Goal: Transaction & Acquisition: Purchase product/service

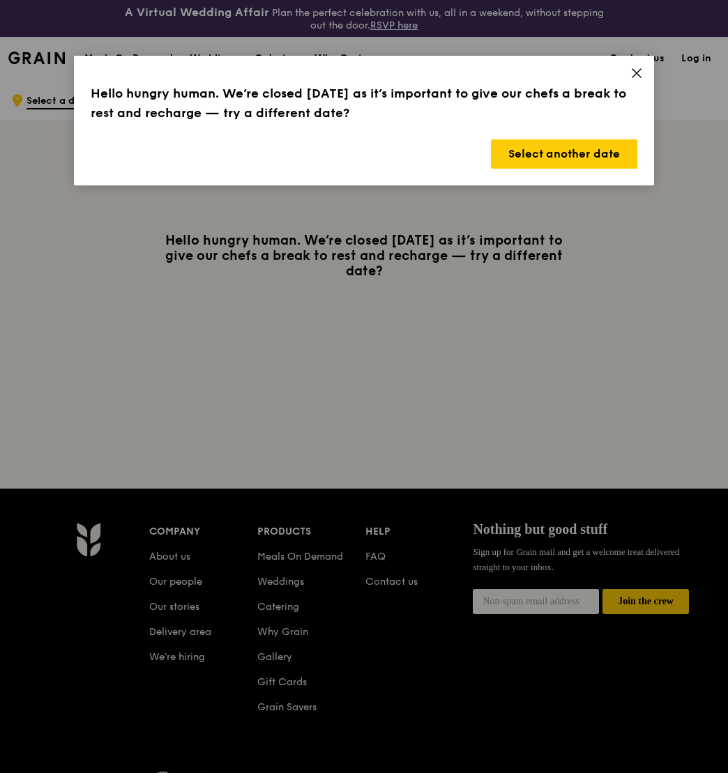
click at [632, 72] on icon at bounding box center [636, 73] width 13 height 13
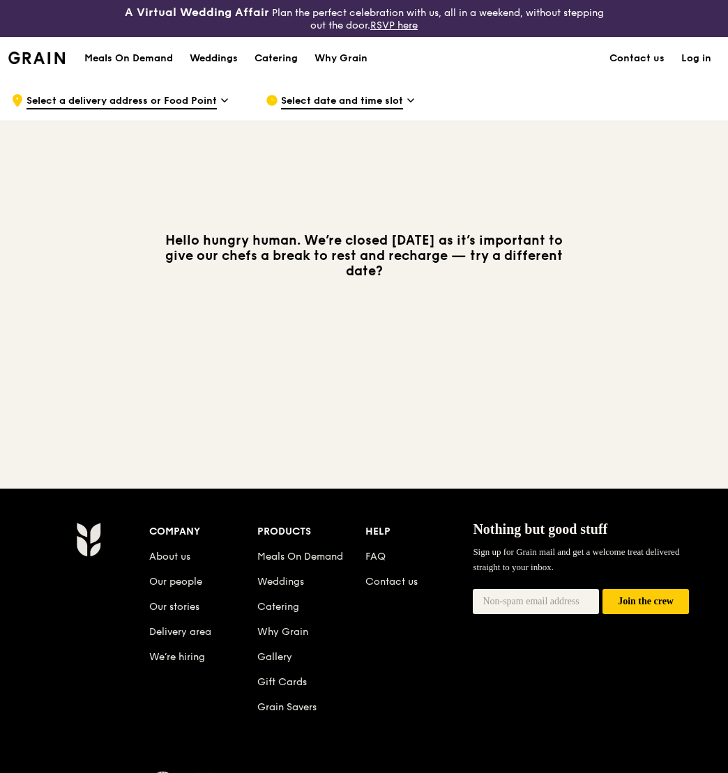
click at [694, 61] on link "Log in" at bounding box center [696, 59] width 47 height 42
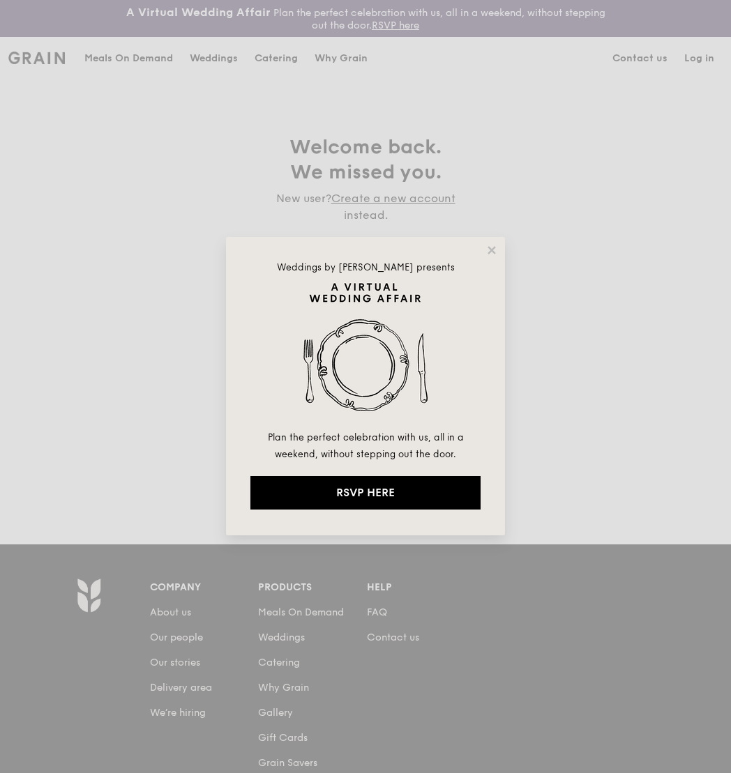
click at [484, 250] on div "Weddings by [PERSON_NAME] presents Plan the perfect celebration with us, all in…" at bounding box center [365, 386] width 279 height 298
click at [489, 248] on icon at bounding box center [491, 250] width 8 height 8
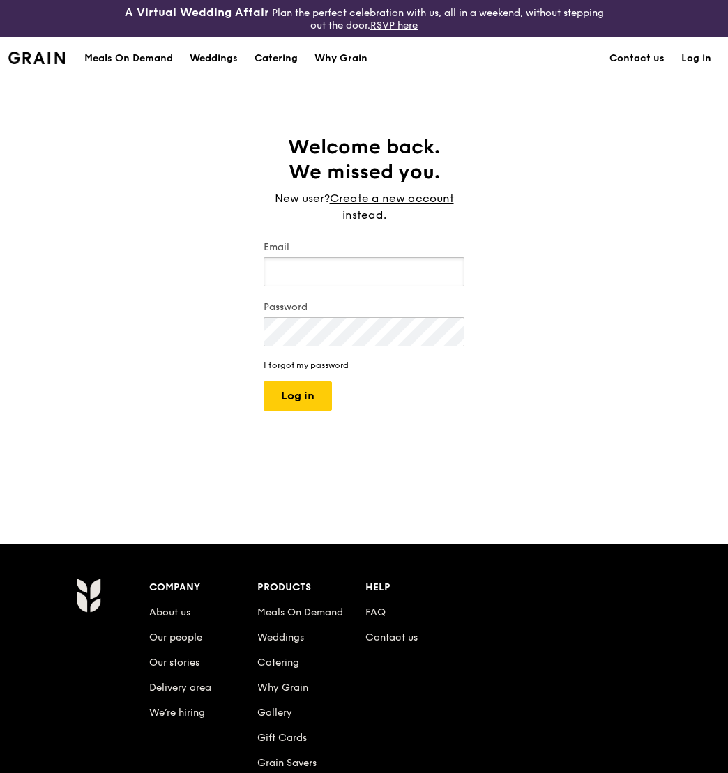
click at [373, 272] on input "Email" at bounding box center [364, 271] width 201 height 29
click at [406, 270] on input "Email" at bounding box center [364, 271] width 201 height 29
click at [387, 273] on input "Email" at bounding box center [364, 271] width 201 height 29
click at [561, 272] on div "Welcome back. We missed you. New user? Create a new account instead. Email Pass…" at bounding box center [364, 312] width 728 height 354
